Goal: Task Accomplishment & Management: Use online tool/utility

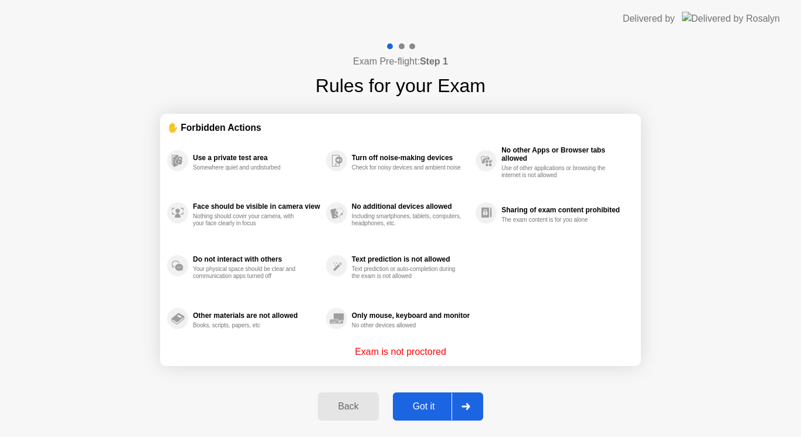
click at [422, 404] on div "Got it" at bounding box center [424, 406] width 55 height 11
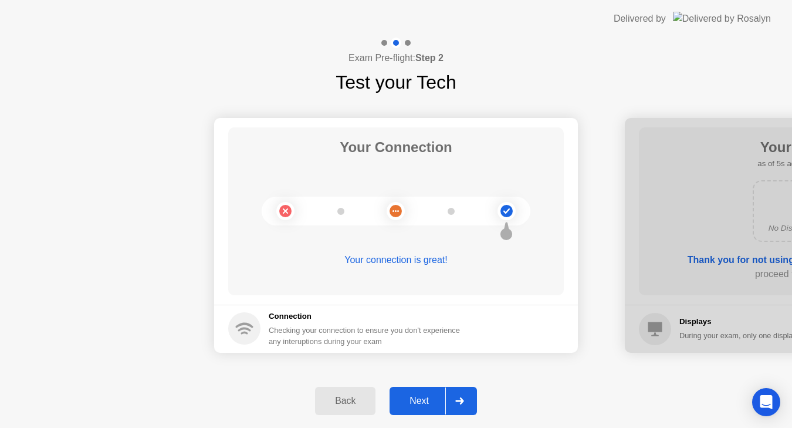
click at [424, 396] on div "Next" at bounding box center [419, 400] width 52 height 11
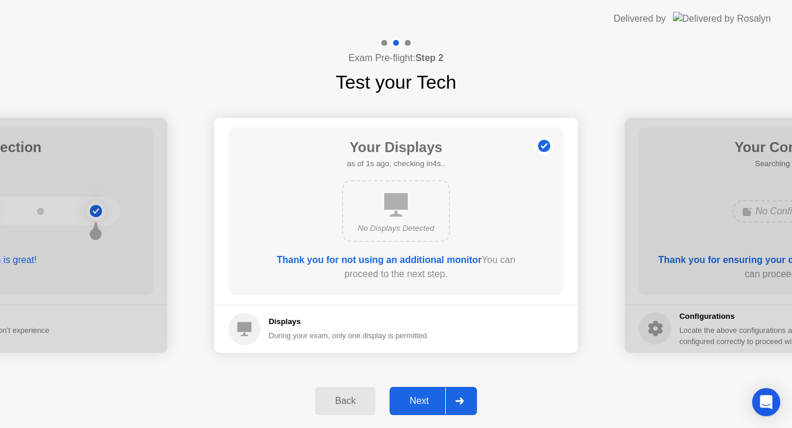
click at [424, 396] on div "Next" at bounding box center [419, 400] width 52 height 11
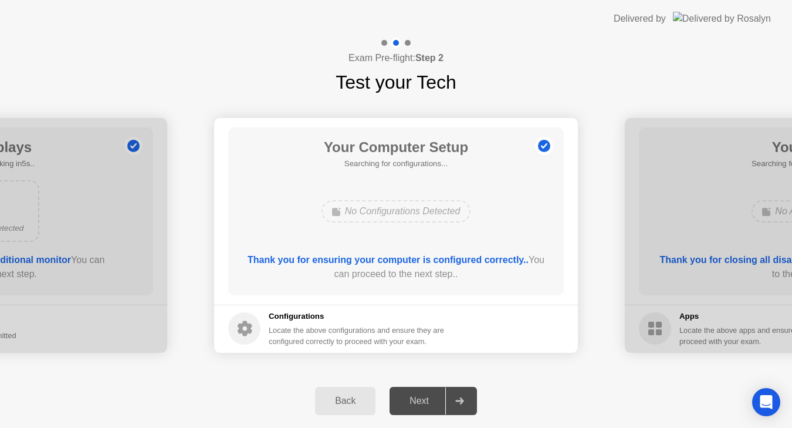
click at [424, 396] on div "Next" at bounding box center [419, 400] width 52 height 11
click at [463, 398] on icon at bounding box center [459, 400] width 9 height 7
click at [430, 404] on div "Next" at bounding box center [419, 400] width 52 height 11
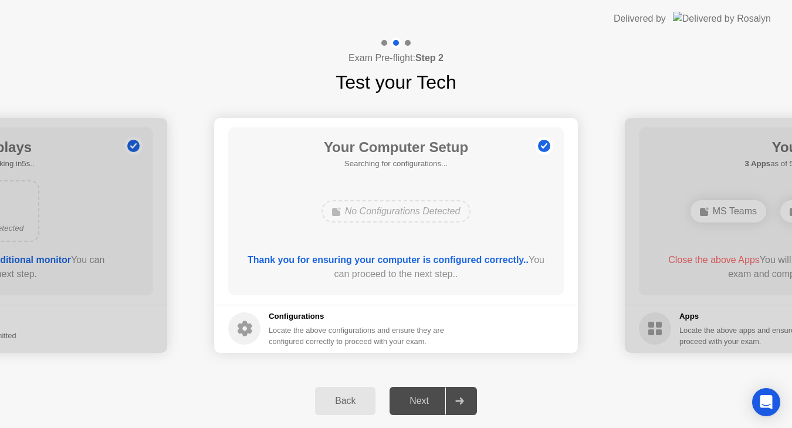
click at [430, 404] on div "Next" at bounding box center [419, 400] width 52 height 11
click at [430, 406] on div "Next" at bounding box center [419, 400] width 52 height 11
click at [413, 402] on div "Next" at bounding box center [419, 400] width 52 height 11
click at [493, 212] on div "No Configurations Detected" at bounding box center [396, 211] width 269 height 32
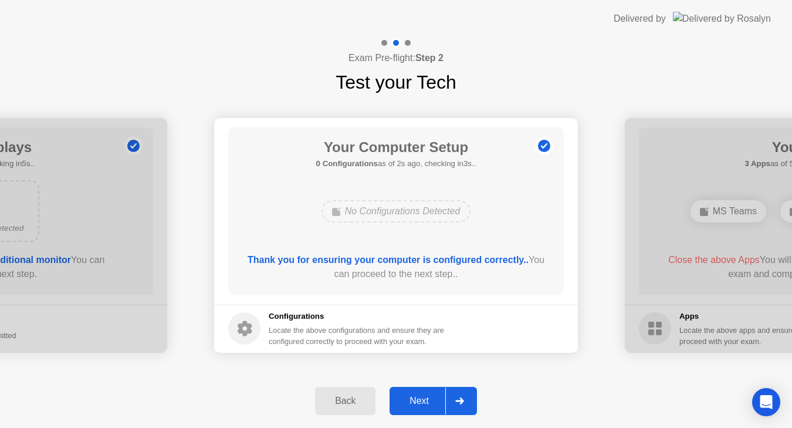
click at [418, 395] on div "Next" at bounding box center [419, 400] width 52 height 11
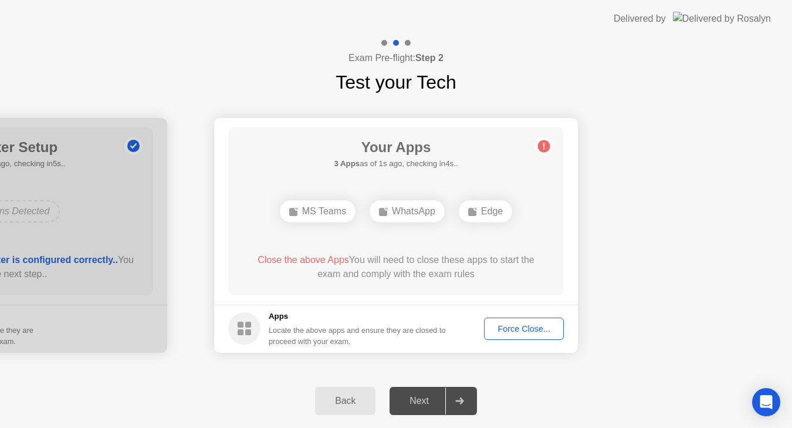
click at [508, 324] on div "Force Close..." at bounding box center [524, 328] width 72 height 9
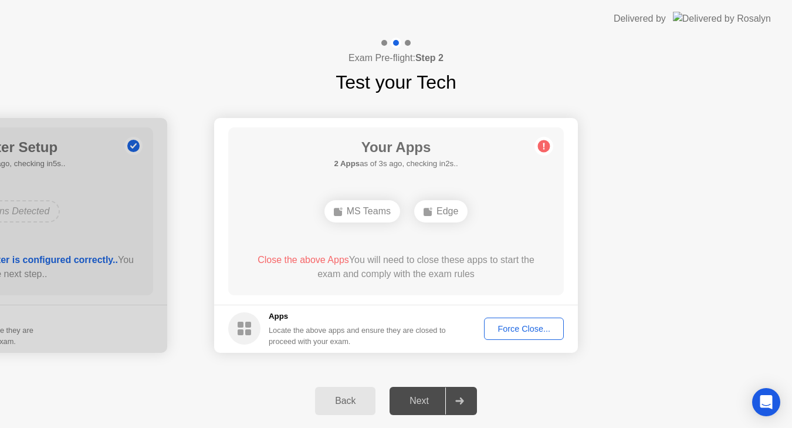
click at [522, 327] on div "Force Close..." at bounding box center [524, 328] width 72 height 9
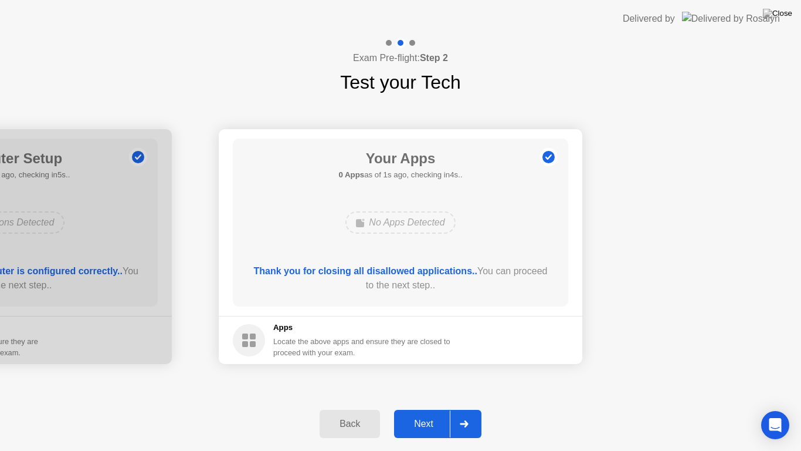
click at [603, 387] on div "Your Connection Your connection is great! Connection Checking your connection t…" at bounding box center [400, 246] width 801 height 300
click at [422, 422] on div "Next" at bounding box center [424, 423] width 52 height 11
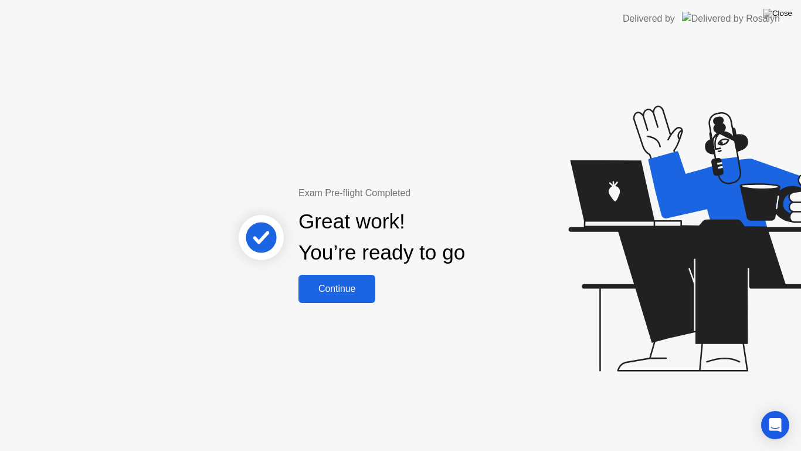
click at [341, 285] on div "Continue" at bounding box center [337, 288] width 70 height 11
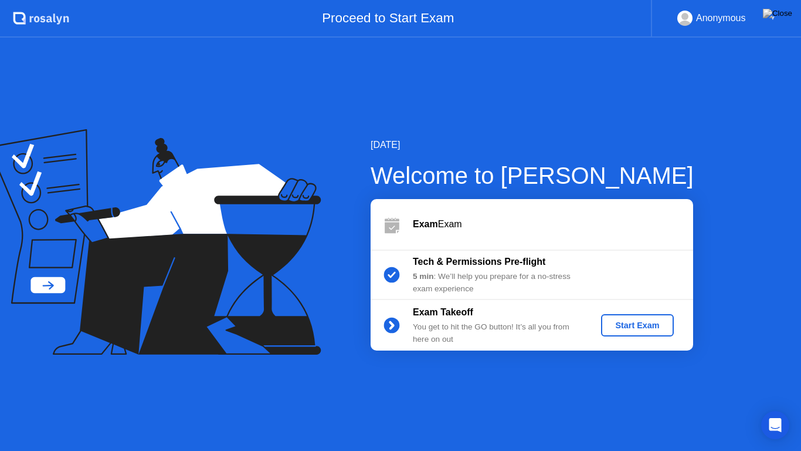
click at [642, 320] on div "Start Exam" at bounding box center [637, 324] width 63 height 9
